Goal: Task Accomplishment & Management: Use online tool/utility

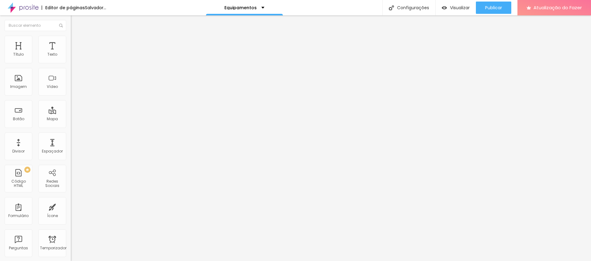
click at [74, 53] on font "Trocar imagem" at bounding box center [89, 50] width 30 height 5
click at [71, 96] on span "Cinema 16:9" at bounding box center [82, 93] width 23 height 5
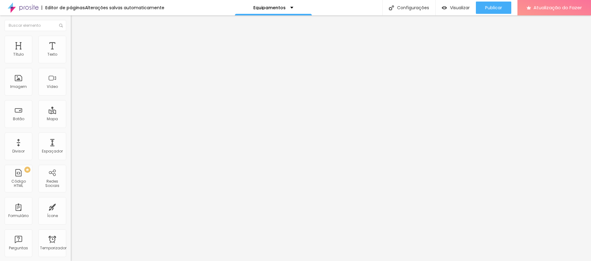
click at [91, 110] on font "1:1" at bounding box center [92, 106] width 3 height 5
click at [71, 58] on input "Click me" at bounding box center [108, 55] width 74 height 6
type input "Compre Aqui"
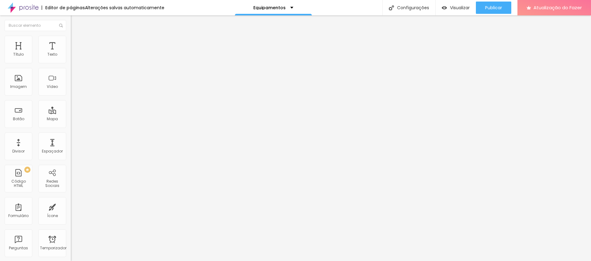
click at [71, 127] on input "https://" at bounding box center [108, 124] width 74 height 6
type input "h"
paste input "Estabilizador (Gaiola) para Iphone/Android"
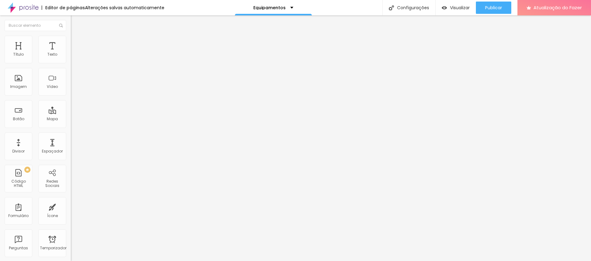
type input "Estabilizador (Gaiola) para Iphone/Android"
click at [71, 127] on input "Estabilizador (Gaiola) para Iphone/Android" at bounding box center [108, 124] width 74 height 6
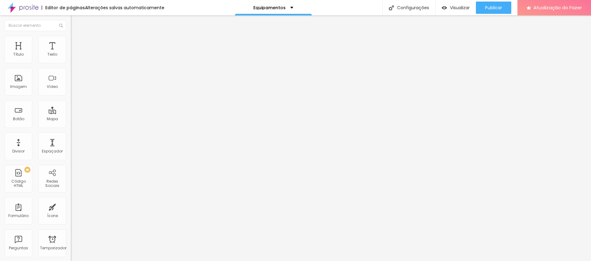
click at [71, 127] on input "Estabilizador (Gaiola) para Iphone/Android" at bounding box center [108, 124] width 74 height 6
paste input "[URL][DOMAIN_NAME]"
type input "[URL][DOMAIN_NAME]"
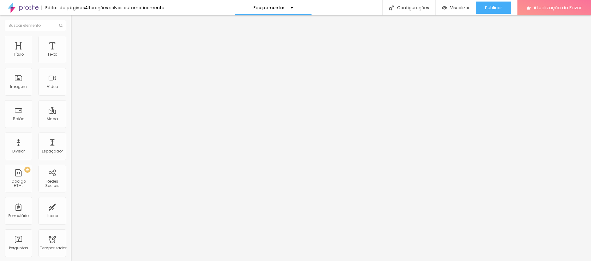
click at [71, 137] on div "Abrir em uma nova aba" at bounding box center [106, 135] width 71 height 3
click at [501, 9] on font "Publicar" at bounding box center [493, 8] width 17 height 6
click at [74, 53] on font "Trocar imagem" at bounding box center [89, 50] width 30 height 5
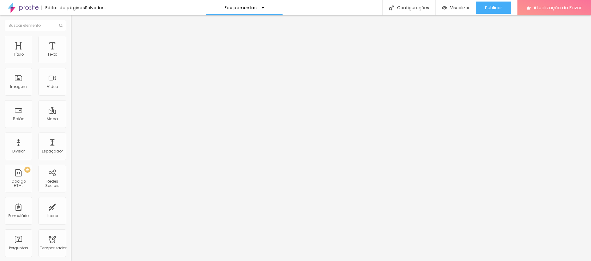
scroll to position [19, 0]
click at [74, 53] on font "Trocar imagem" at bounding box center [89, 50] width 30 height 5
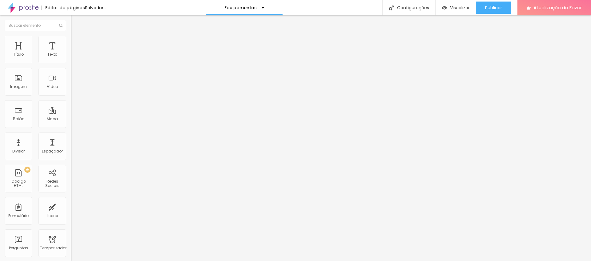
click at [134, 261] on div at bounding box center [295, 265] width 591 height 0
click at [74, 53] on font "Trocar imagem" at bounding box center [89, 50] width 30 height 5
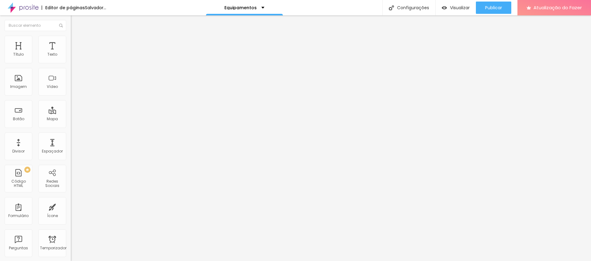
click at [134, 261] on div at bounding box center [295, 265] width 591 height 0
